Goal: Check status: Check status

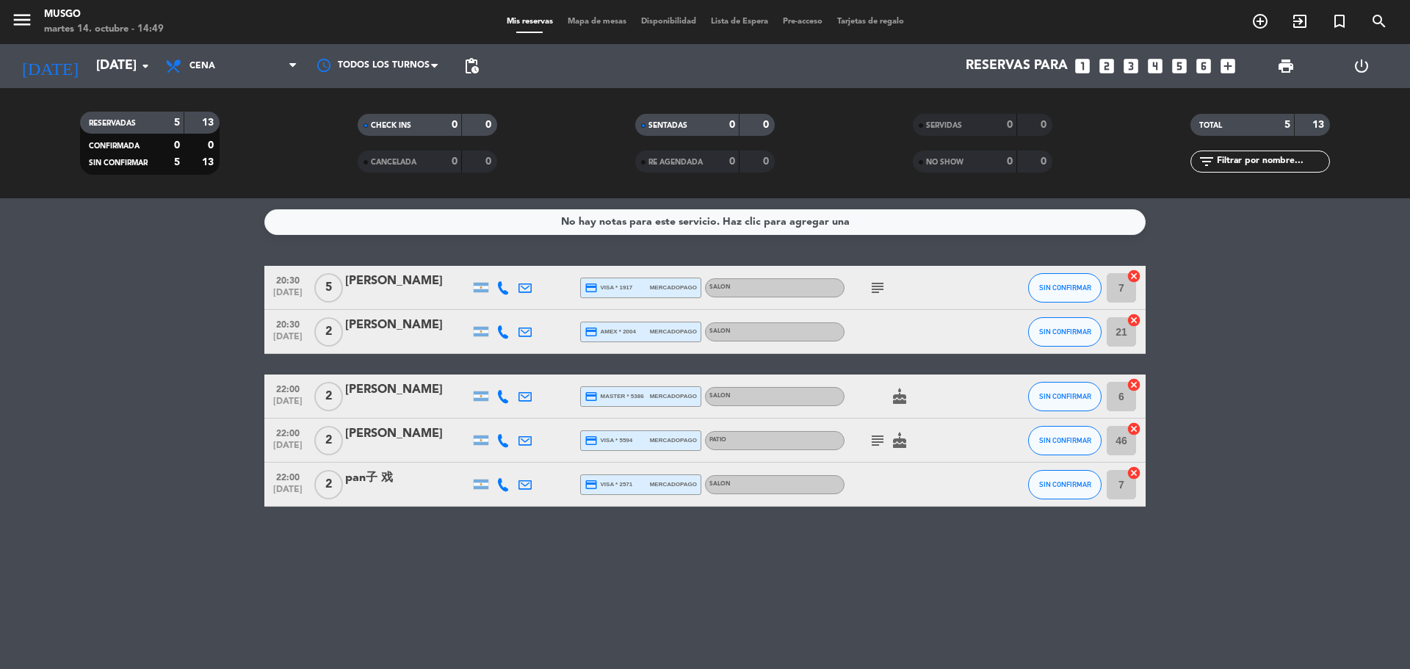
click at [875, 289] on icon "subject" at bounding box center [878, 288] width 18 height 18
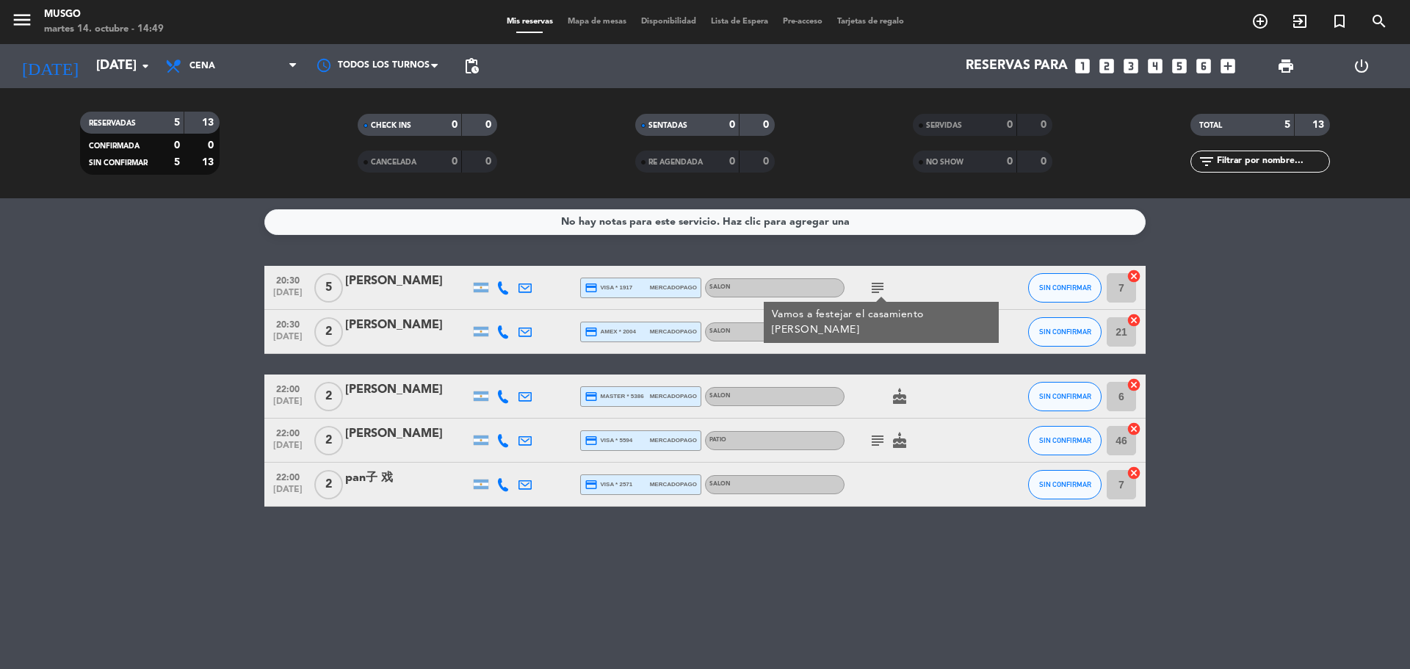
click at [879, 438] on icon "subject" at bounding box center [878, 441] width 18 height 18
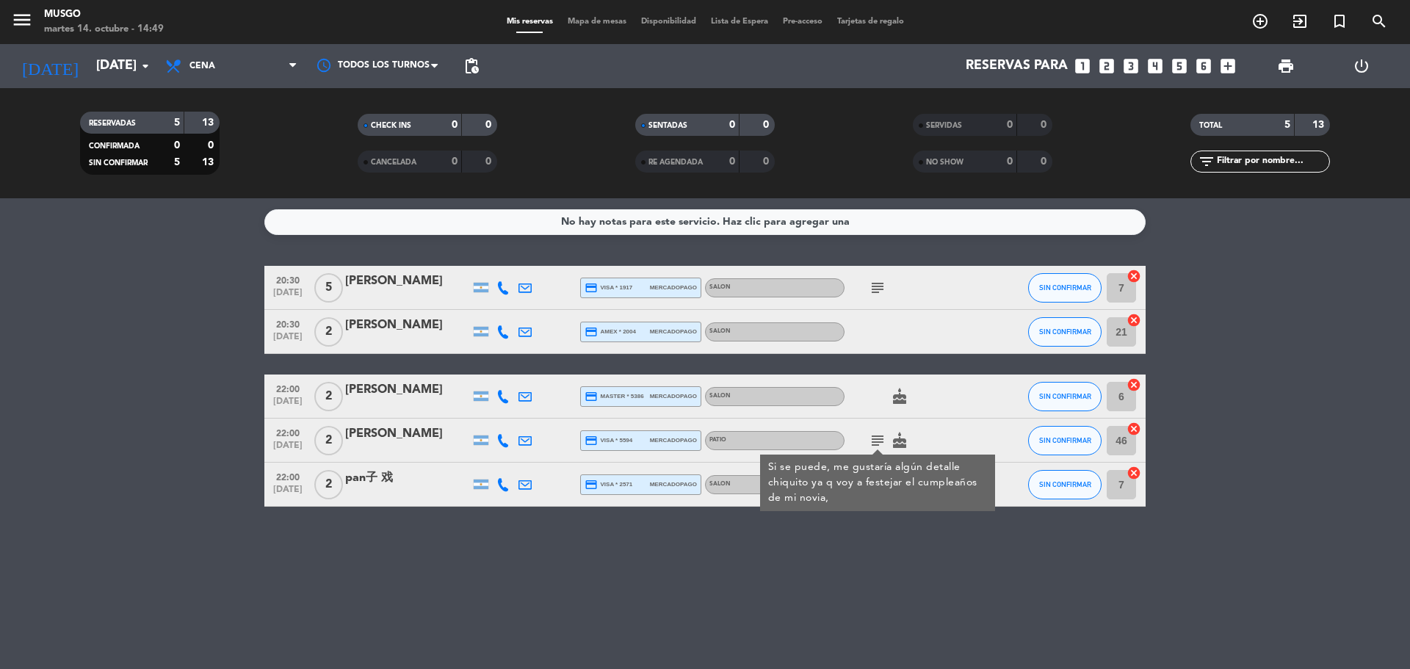
click at [179, 429] on bookings-row "20:30 [DATE] 5 [PERSON_NAME] credit_card visa * 1917 mercadopago SALON subject …" at bounding box center [705, 386] width 1410 height 241
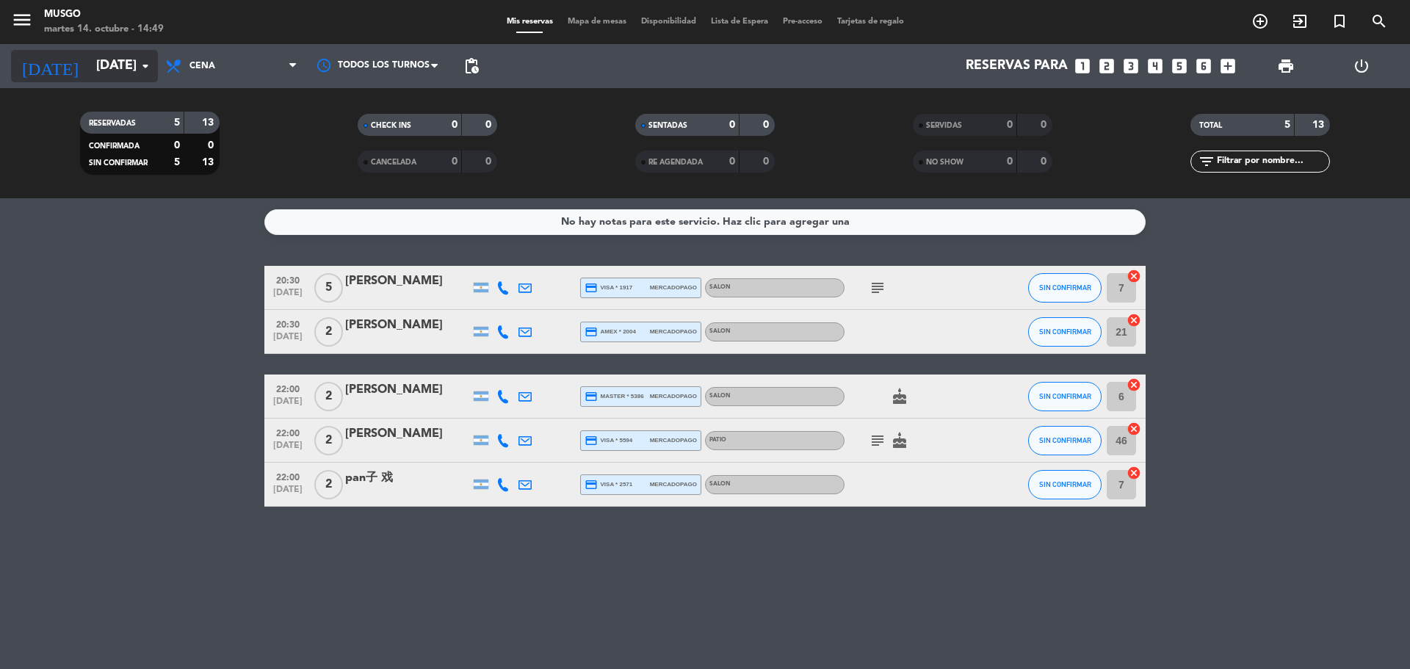
click at [145, 73] on icon "arrow_drop_down" at bounding box center [146, 66] width 18 height 18
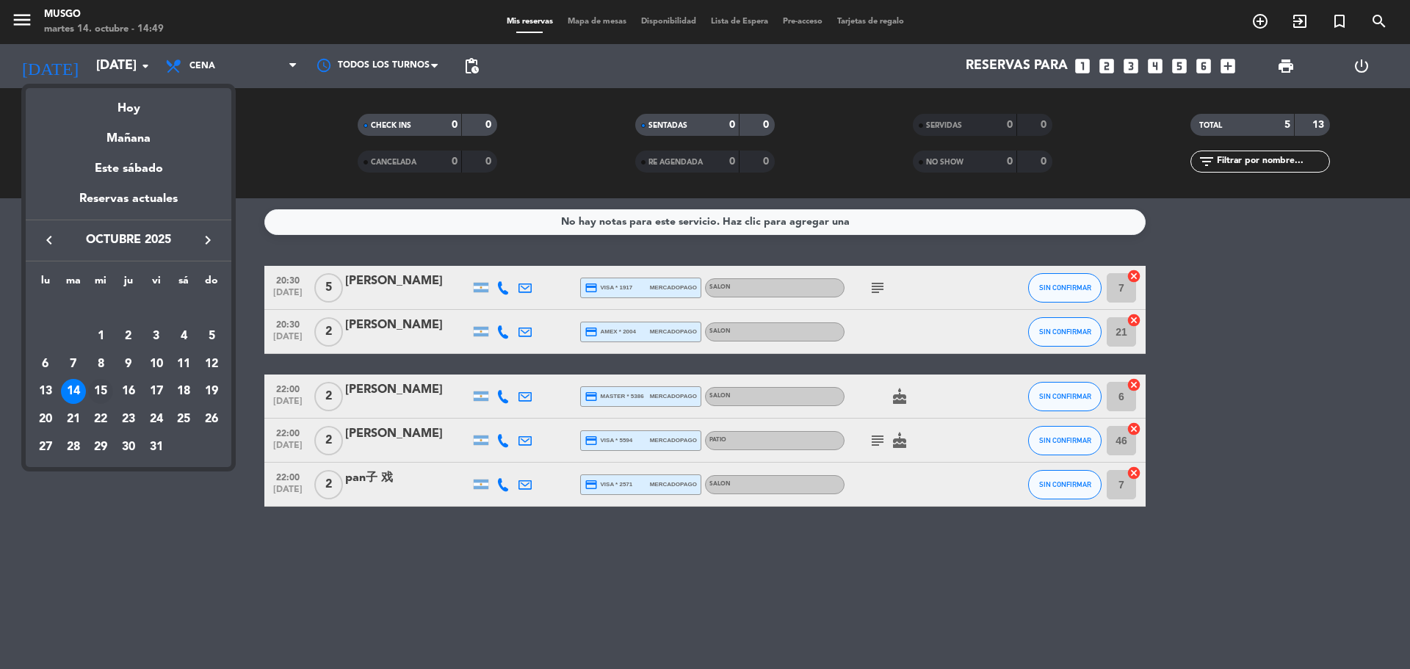
click at [103, 391] on div "15" at bounding box center [100, 391] width 25 height 25
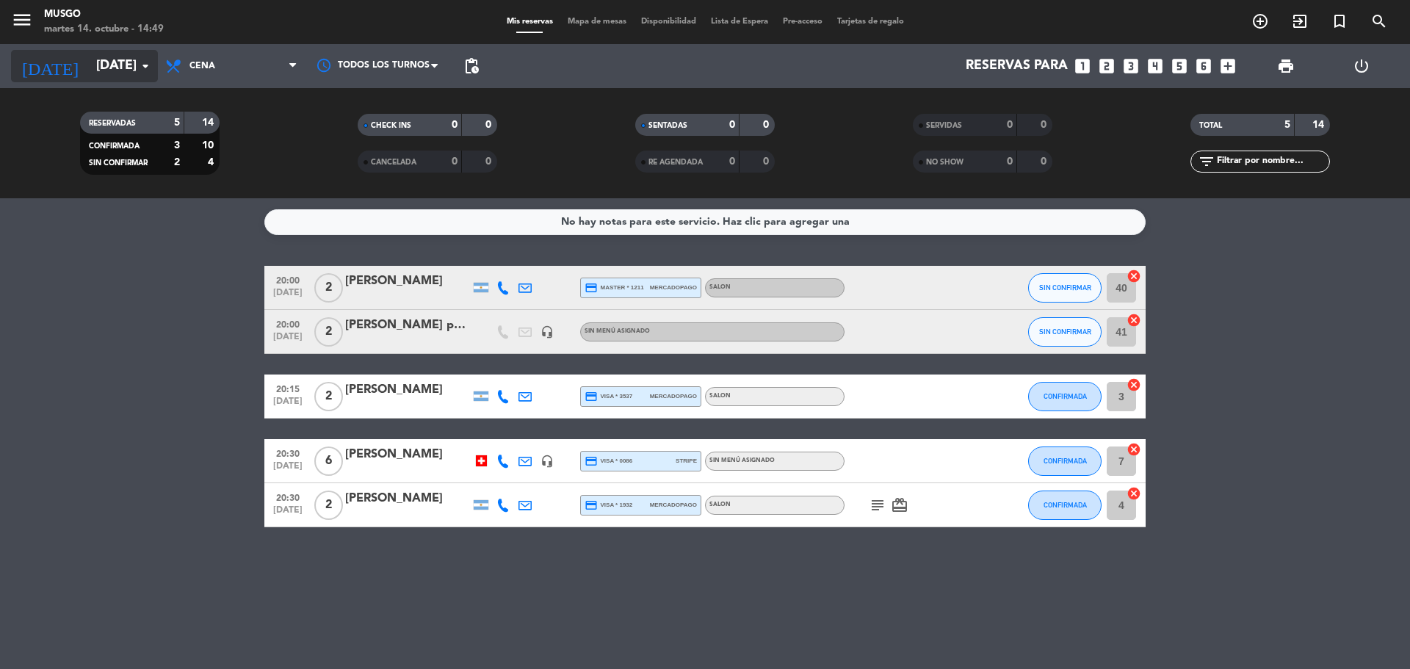
click at [113, 65] on input "[DATE]" at bounding box center [174, 65] width 170 height 29
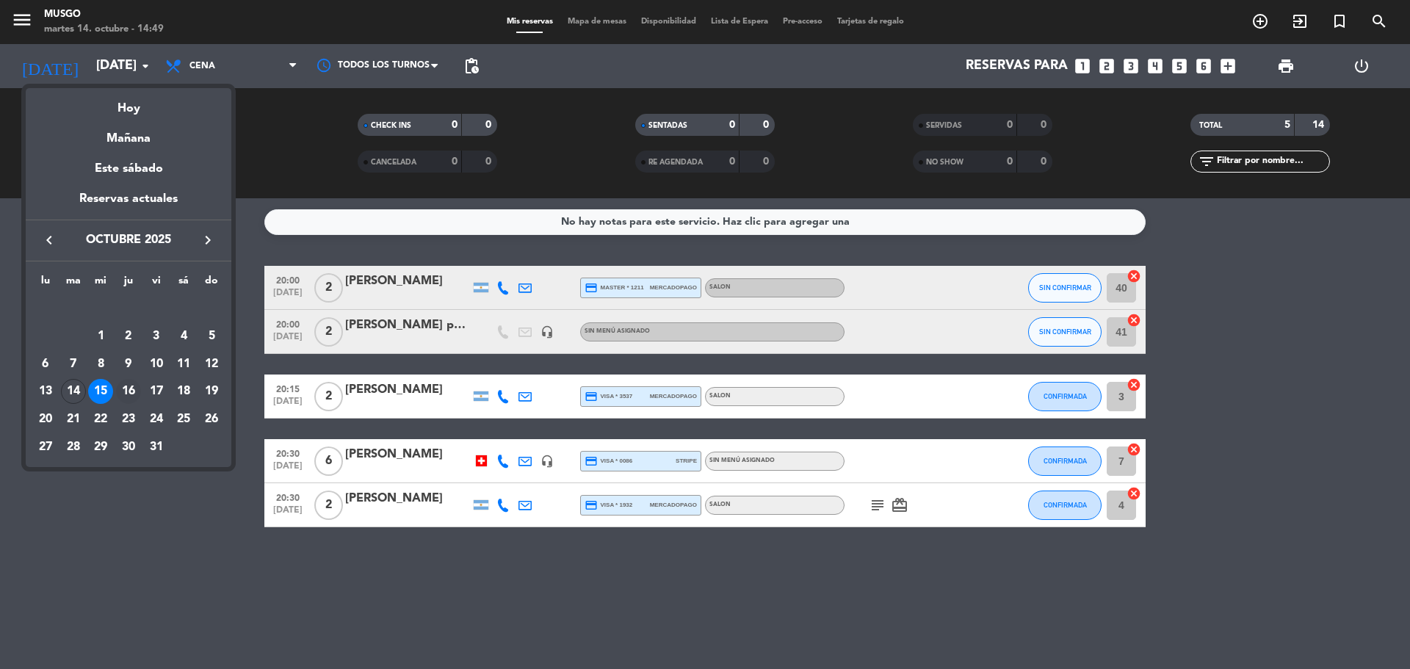
click at [119, 383] on div "16" at bounding box center [128, 391] width 25 height 25
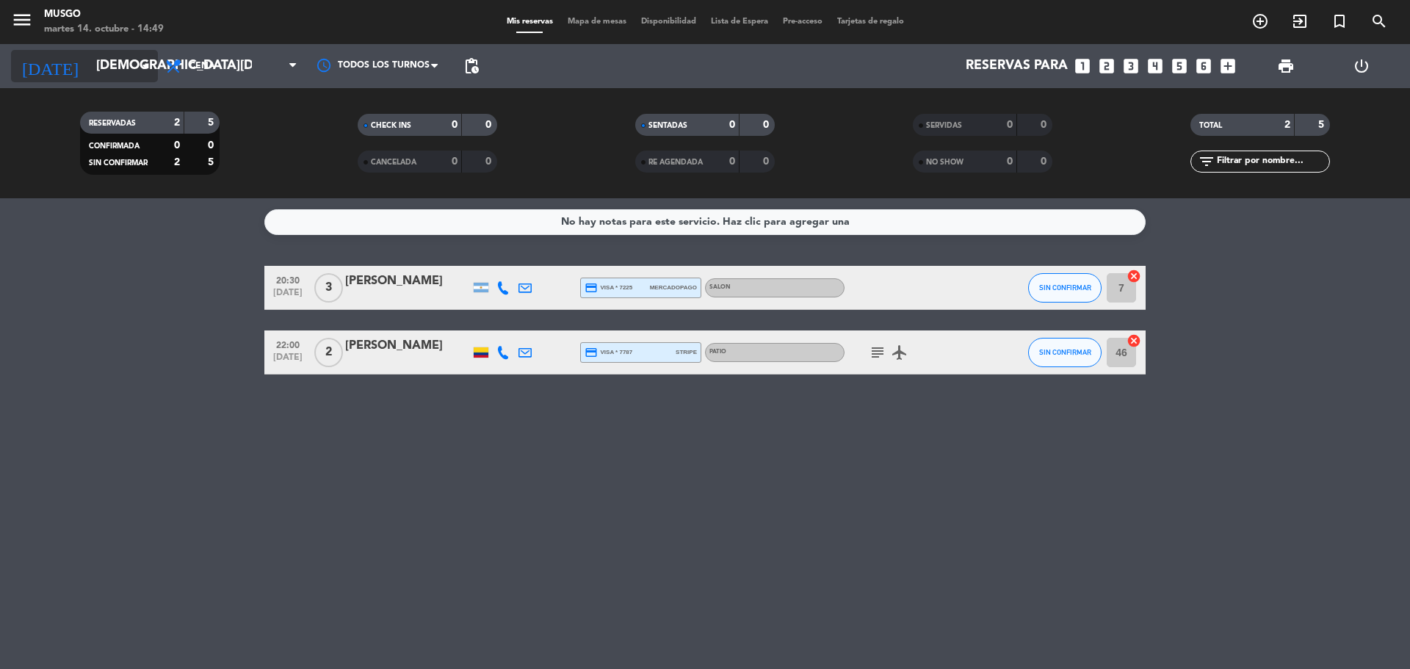
click at [79, 82] on div "[DATE] [DATE] arrow_drop_down" at bounding box center [84, 66] width 147 height 32
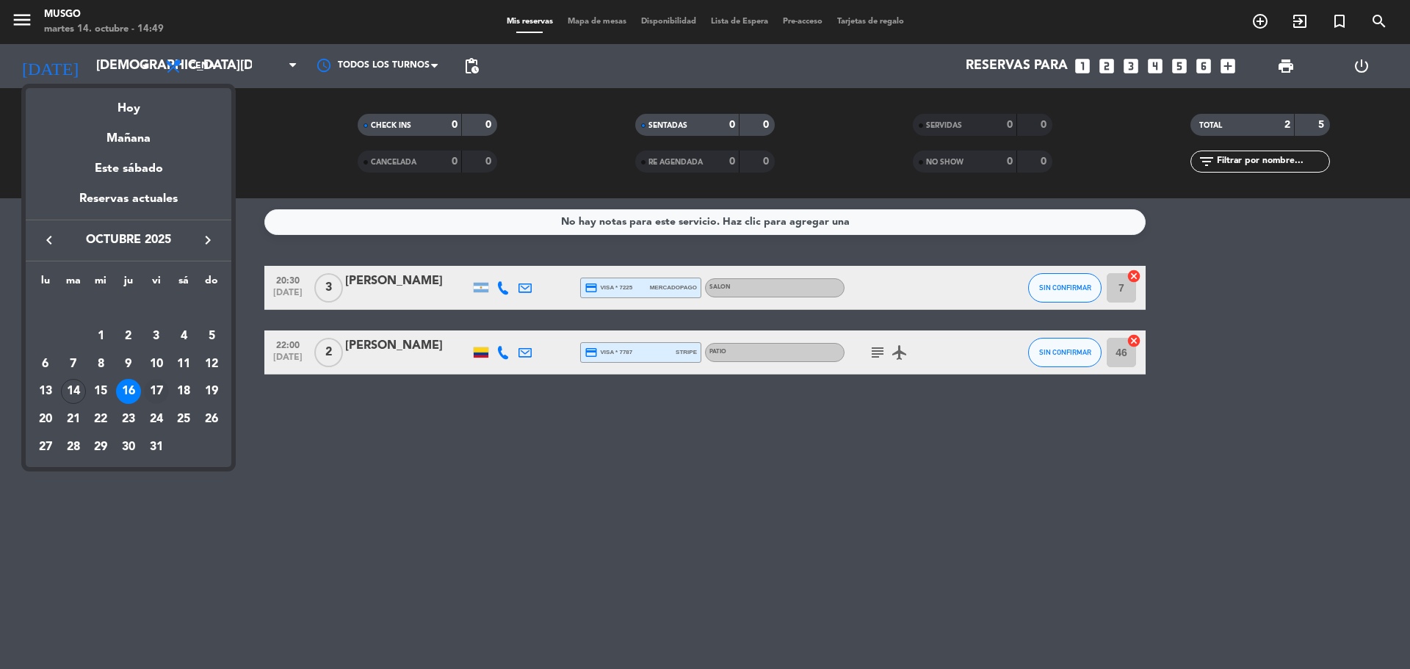
click at [161, 392] on div "17" at bounding box center [156, 391] width 25 height 25
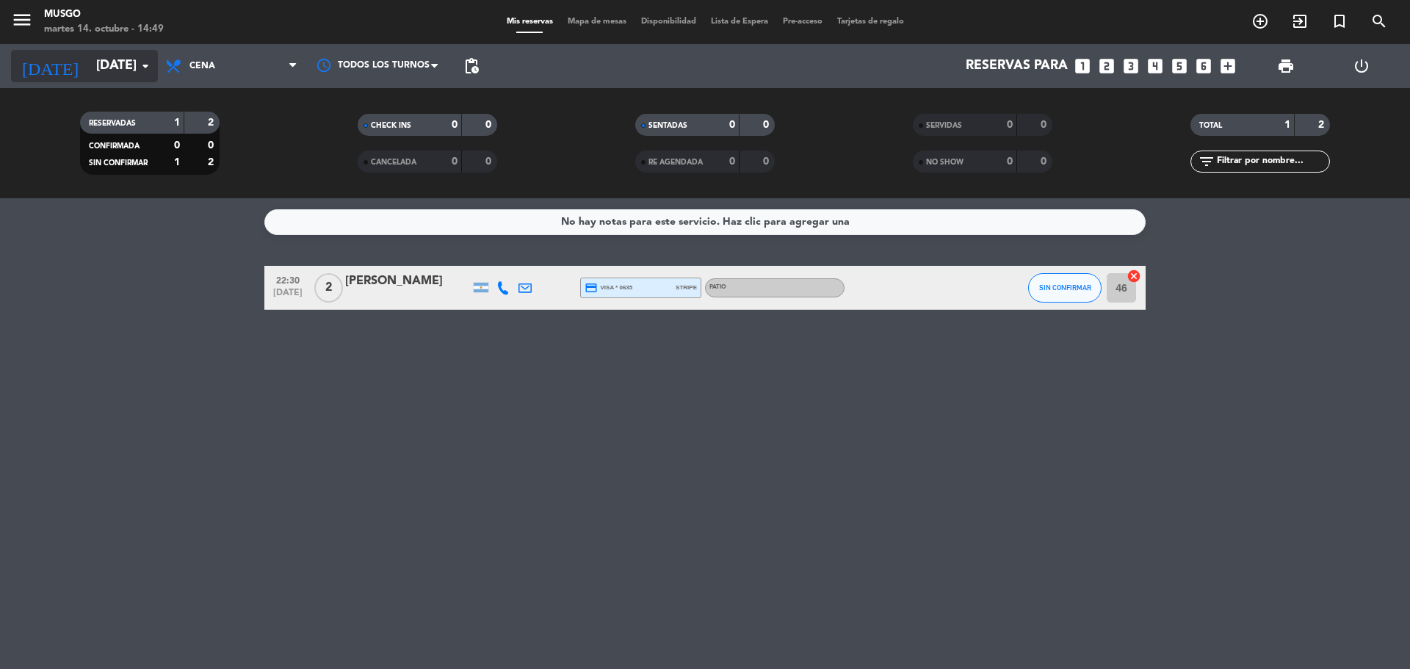
click at [89, 73] on input "[DATE]" at bounding box center [174, 65] width 170 height 29
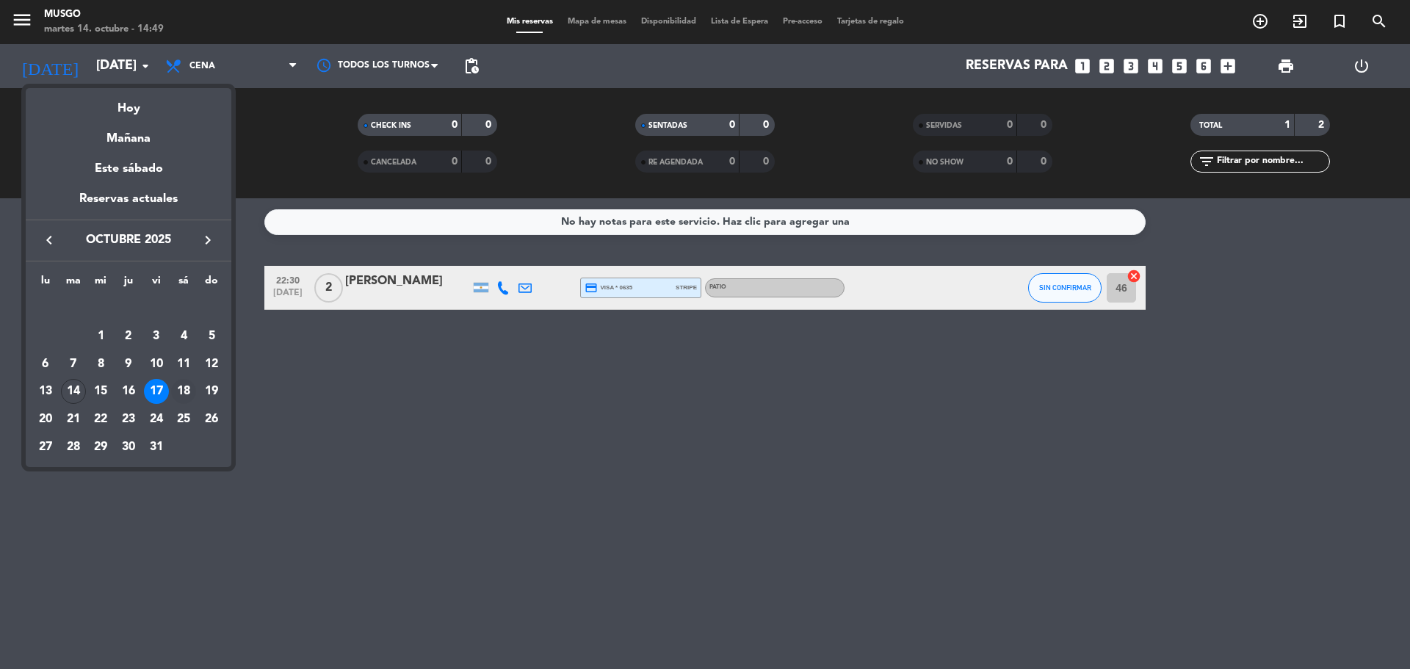
click at [177, 378] on td "18" at bounding box center [184, 392] width 28 height 28
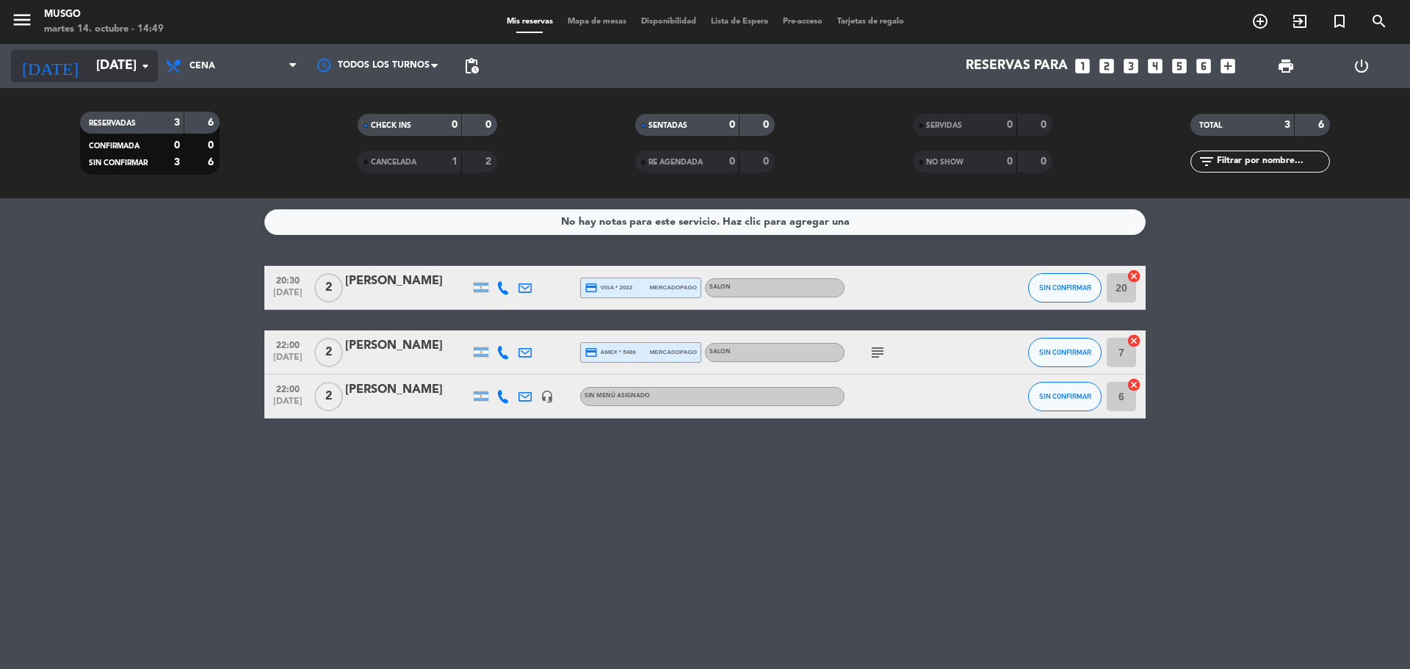
click at [89, 62] on input "[DATE]" at bounding box center [174, 65] width 170 height 29
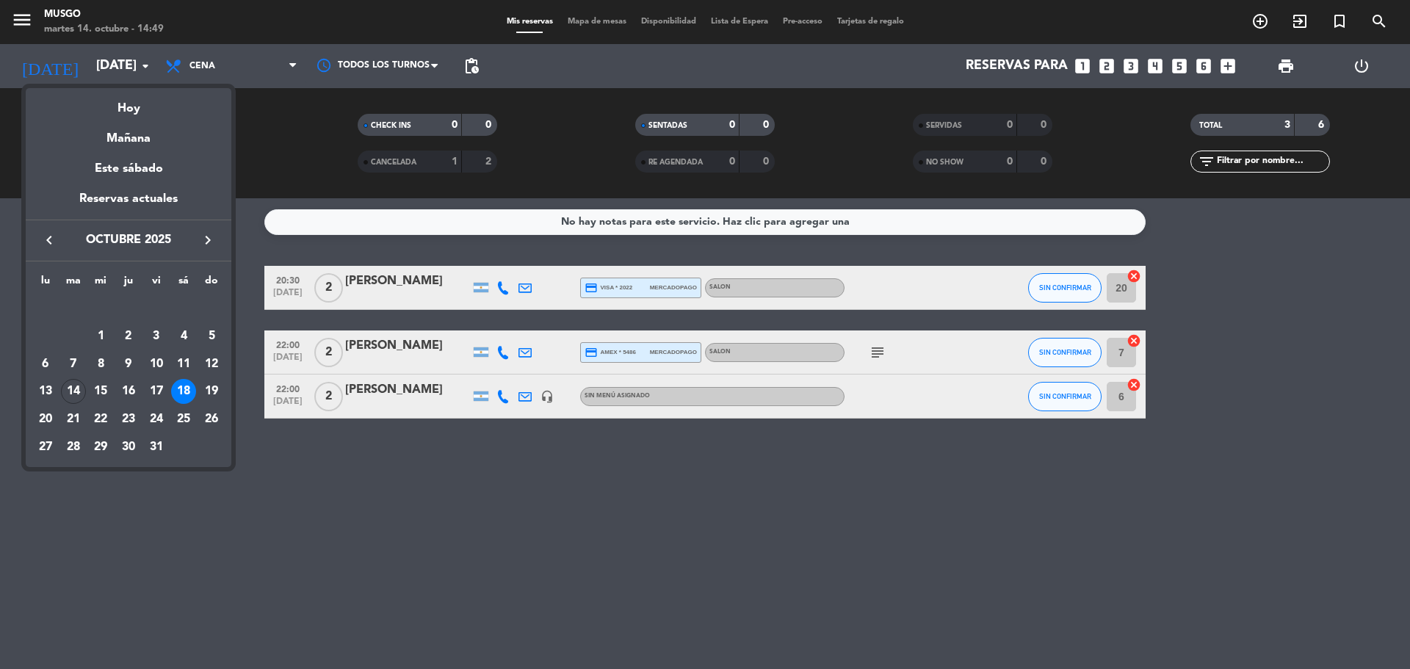
click at [887, 354] on div at bounding box center [705, 334] width 1410 height 669
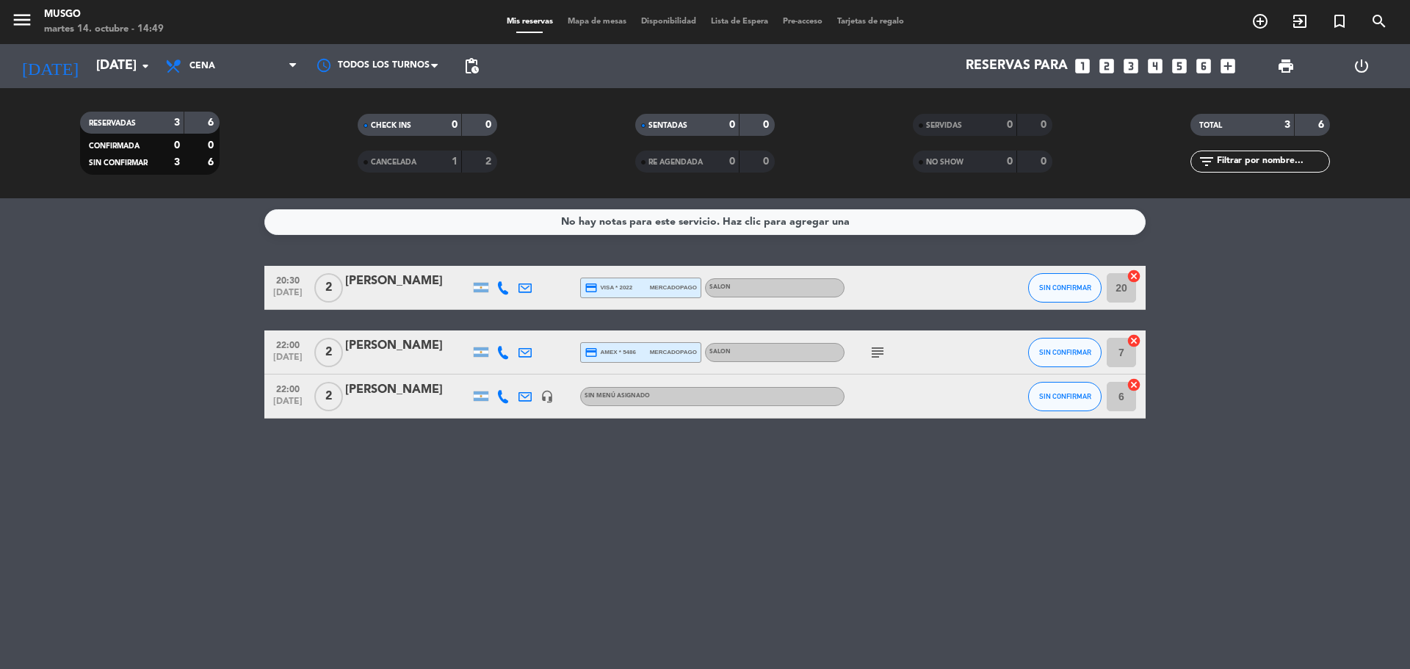
click at [881, 354] on icon "subject" at bounding box center [878, 353] width 18 height 18
click at [89, 54] on input "[DATE]" at bounding box center [174, 65] width 170 height 29
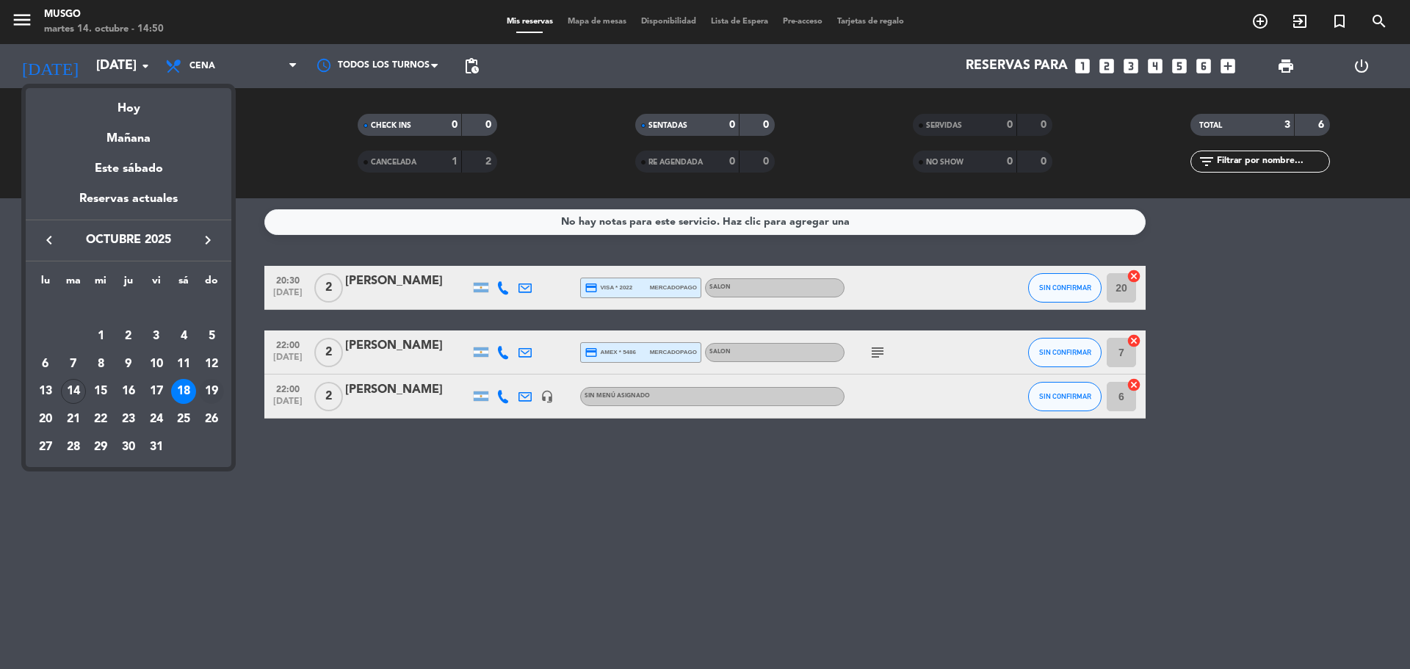
click at [223, 394] on div "19" at bounding box center [211, 391] width 25 height 25
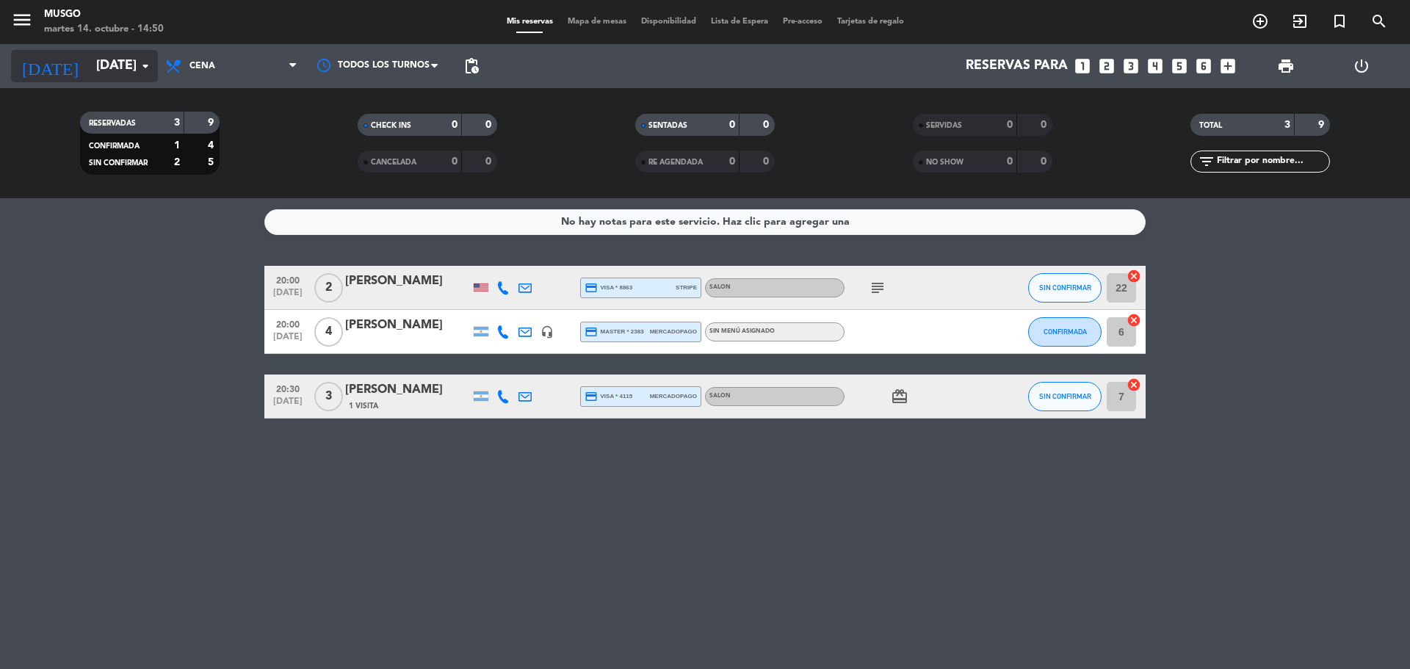
click at [89, 60] on input "[DATE]" at bounding box center [174, 65] width 170 height 29
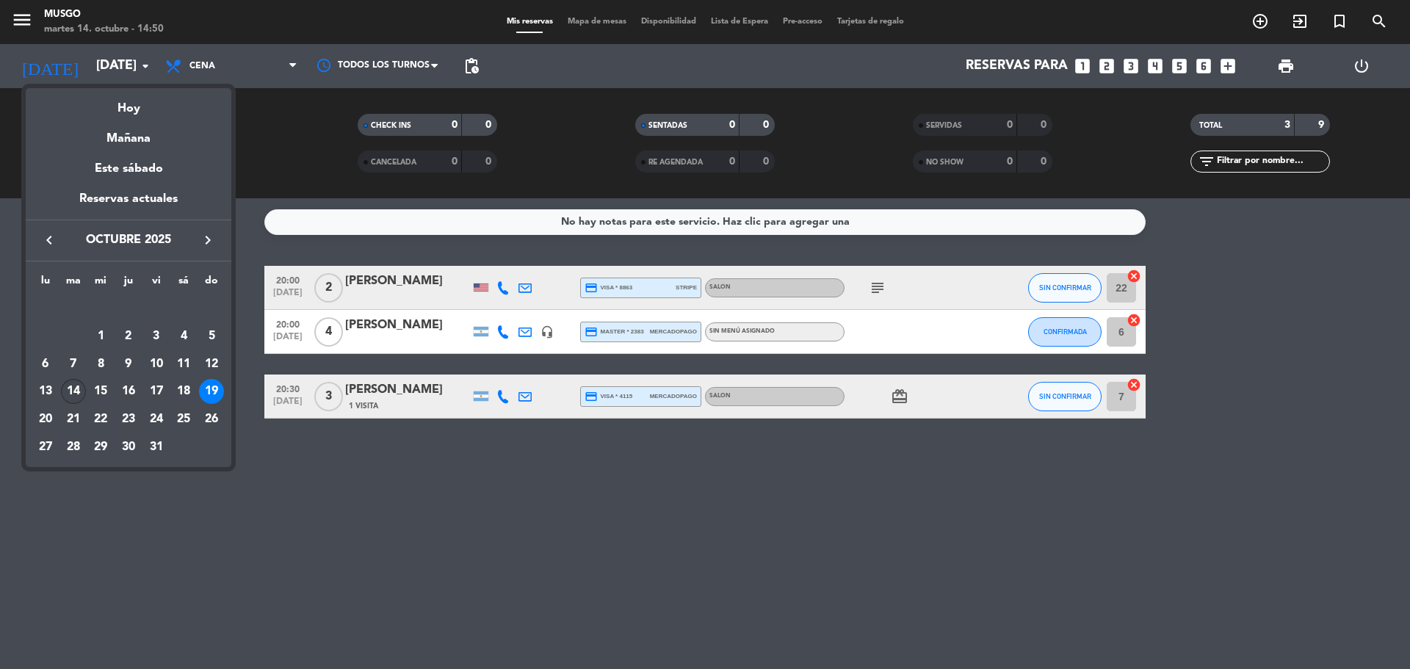
click at [81, 396] on div "14" at bounding box center [73, 391] width 25 height 25
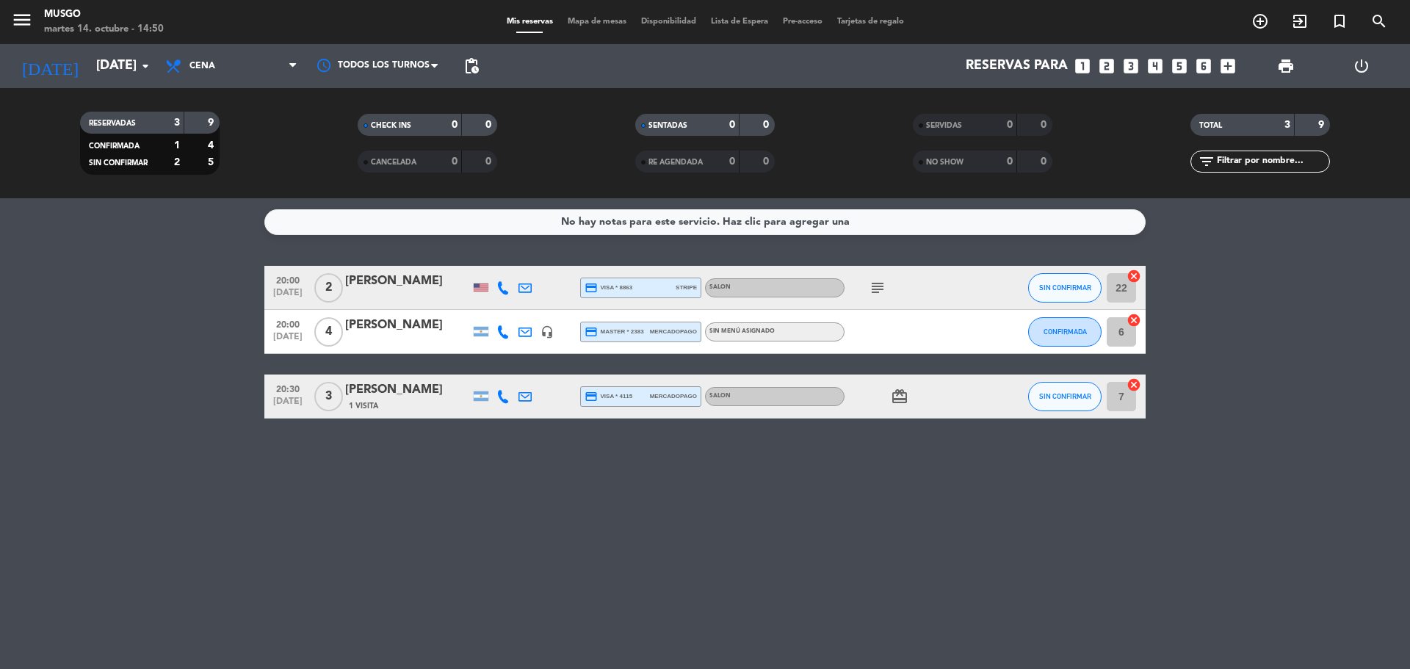
type input "[DATE]"
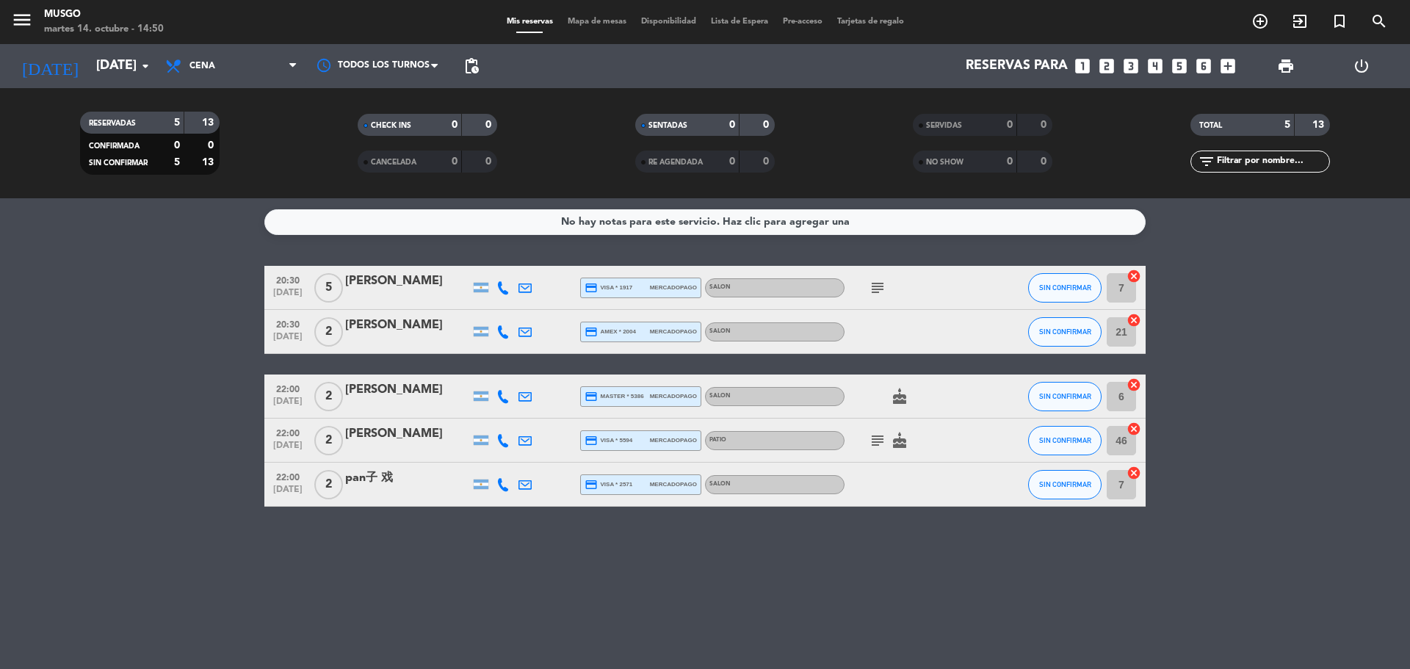
click at [26, 451] on bookings-row "20:30 [DATE] 5 [PERSON_NAME] credit_card visa * 1917 mercadopago SALON subject …" at bounding box center [705, 386] width 1410 height 241
